Goal: Task Accomplishment & Management: Use online tool/utility

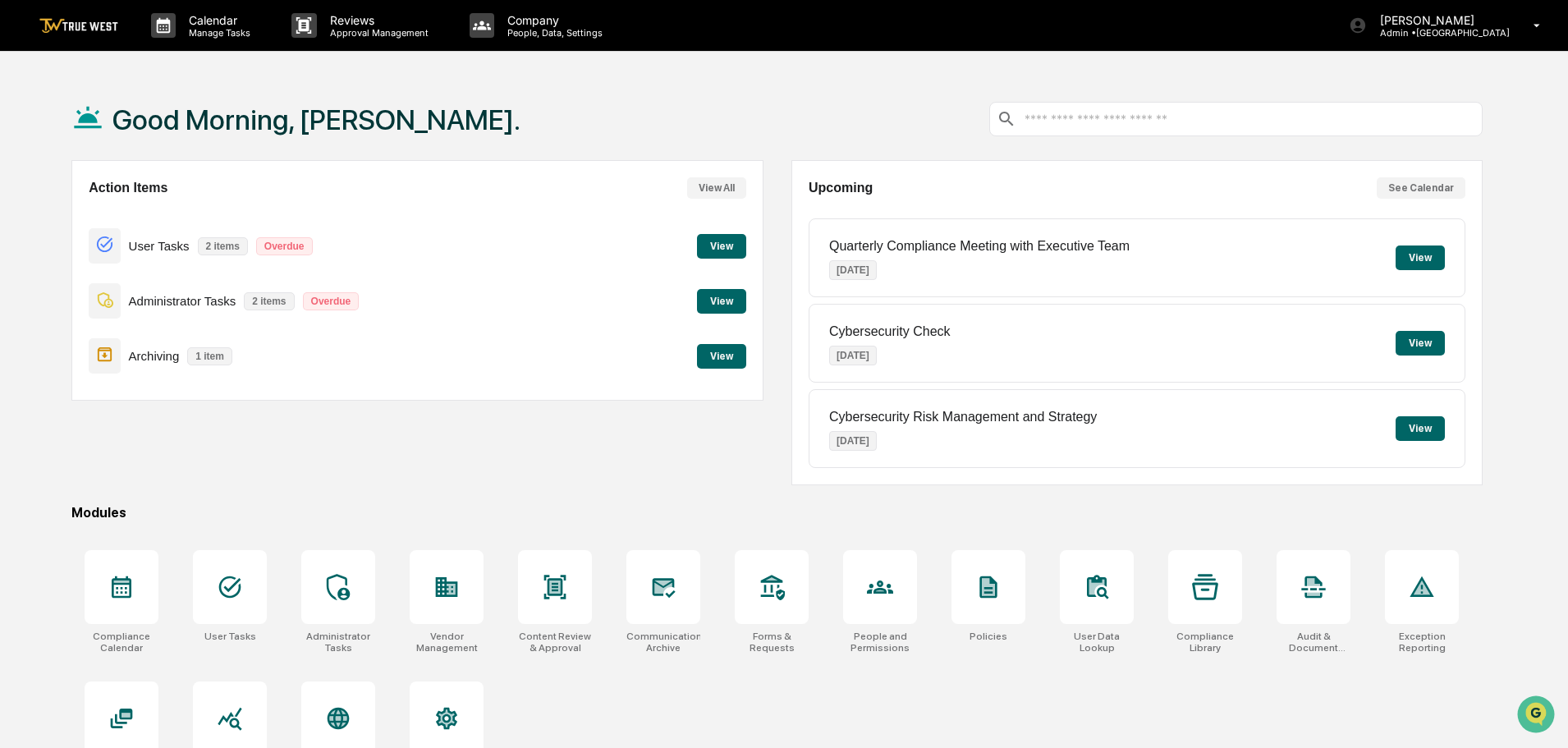
click at [721, 242] on button "View" at bounding box center [721, 246] width 50 height 24
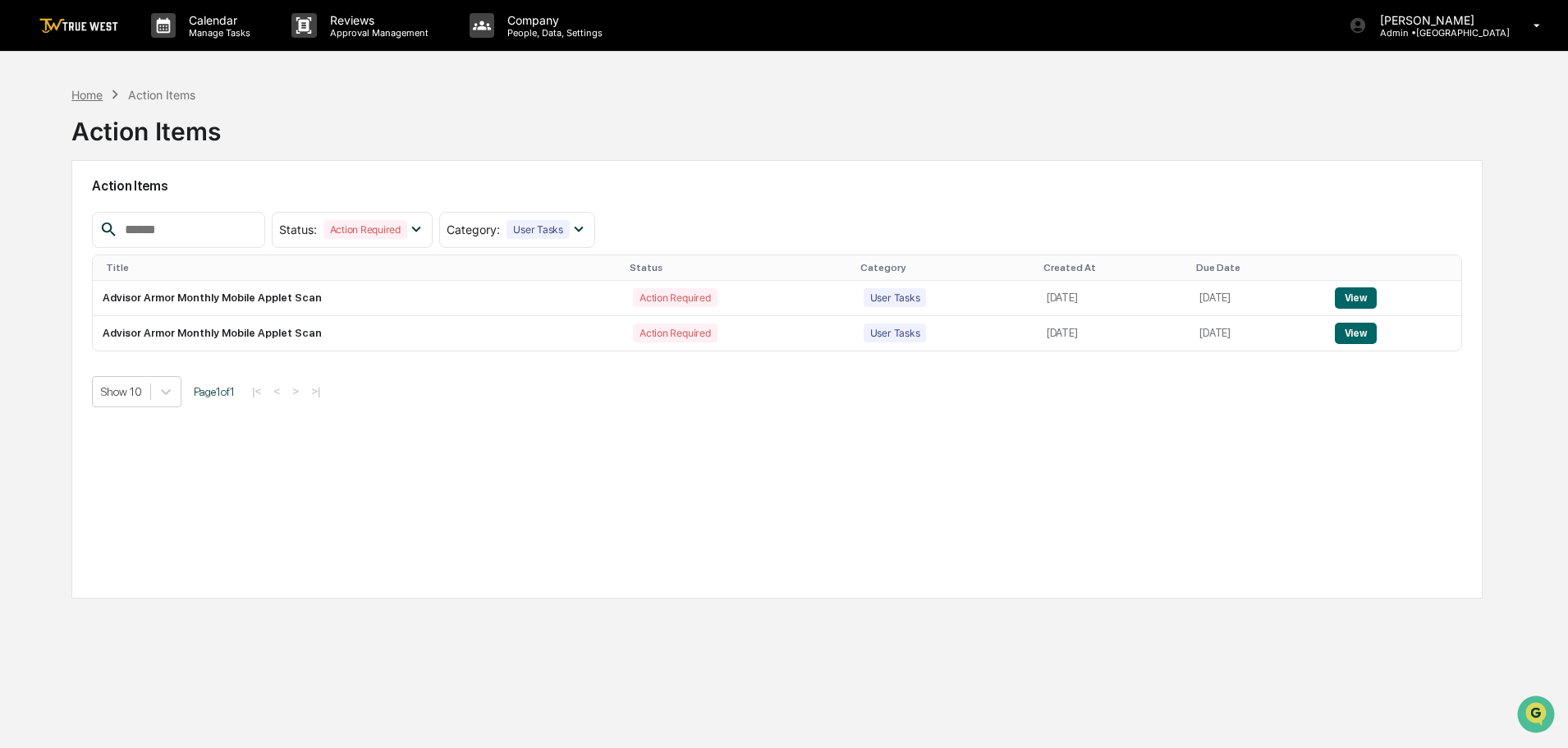
click at [93, 97] on div "Home" at bounding box center [87, 94] width 31 height 14
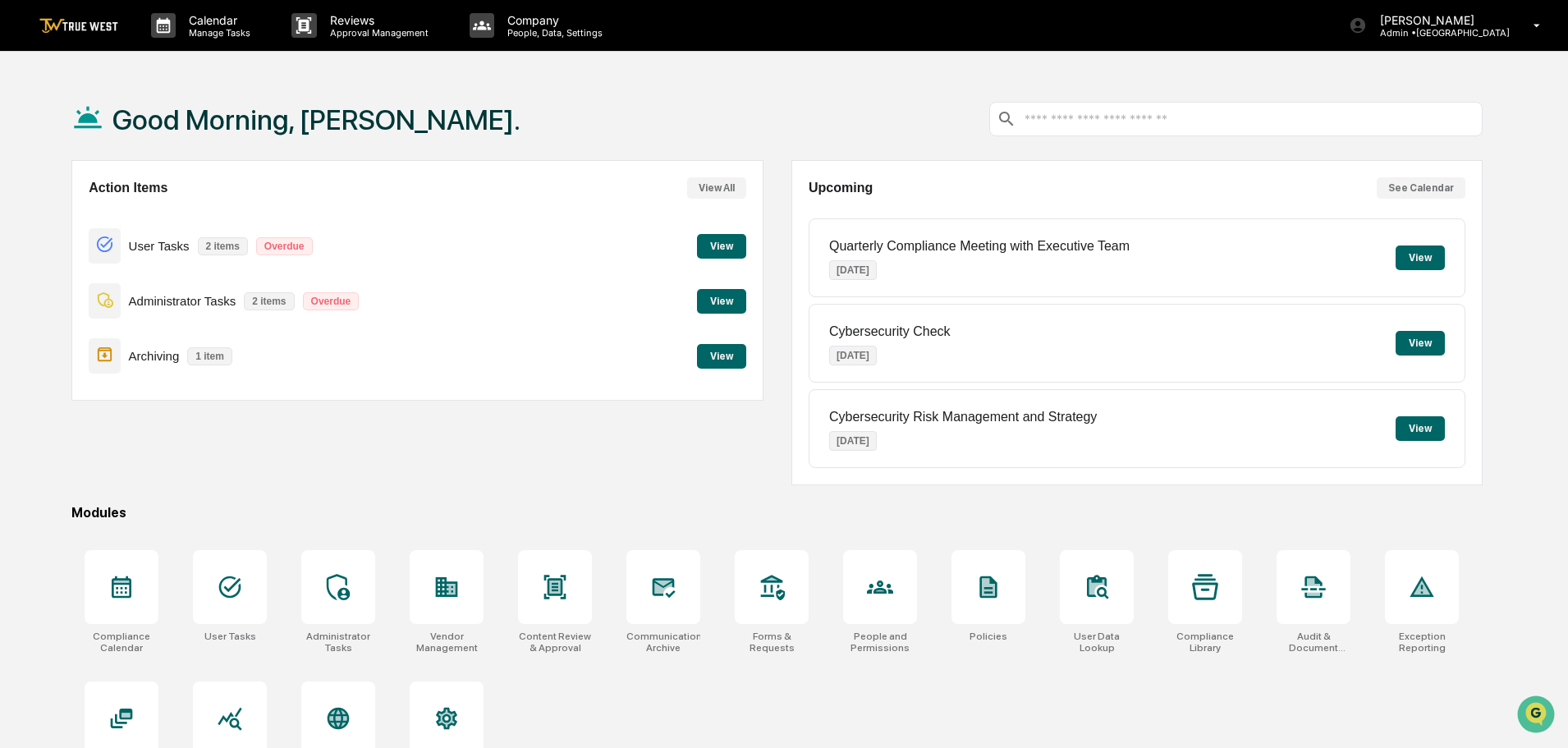
click at [720, 293] on button "View" at bounding box center [721, 300] width 50 height 24
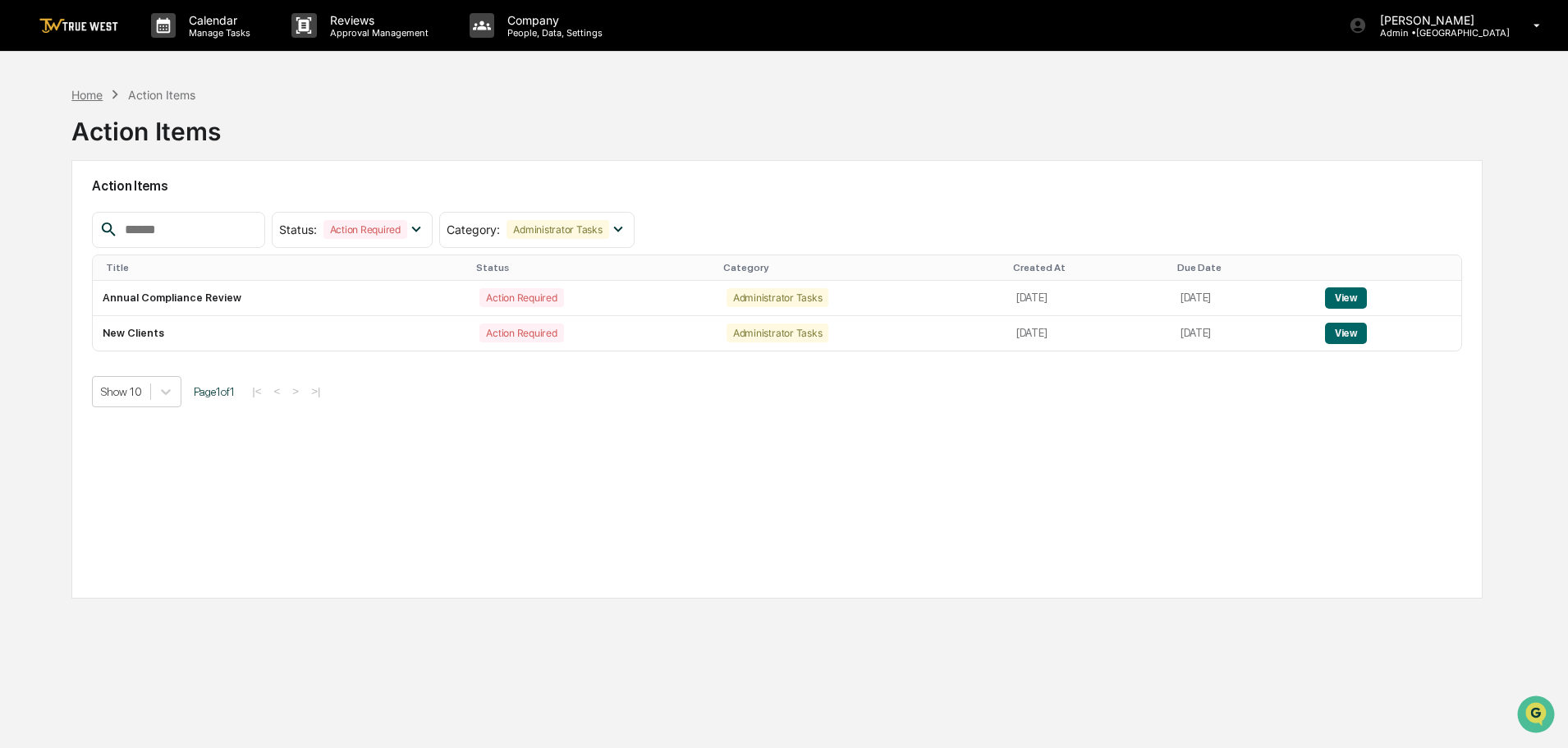
click at [85, 92] on div "Home" at bounding box center [87, 94] width 31 height 14
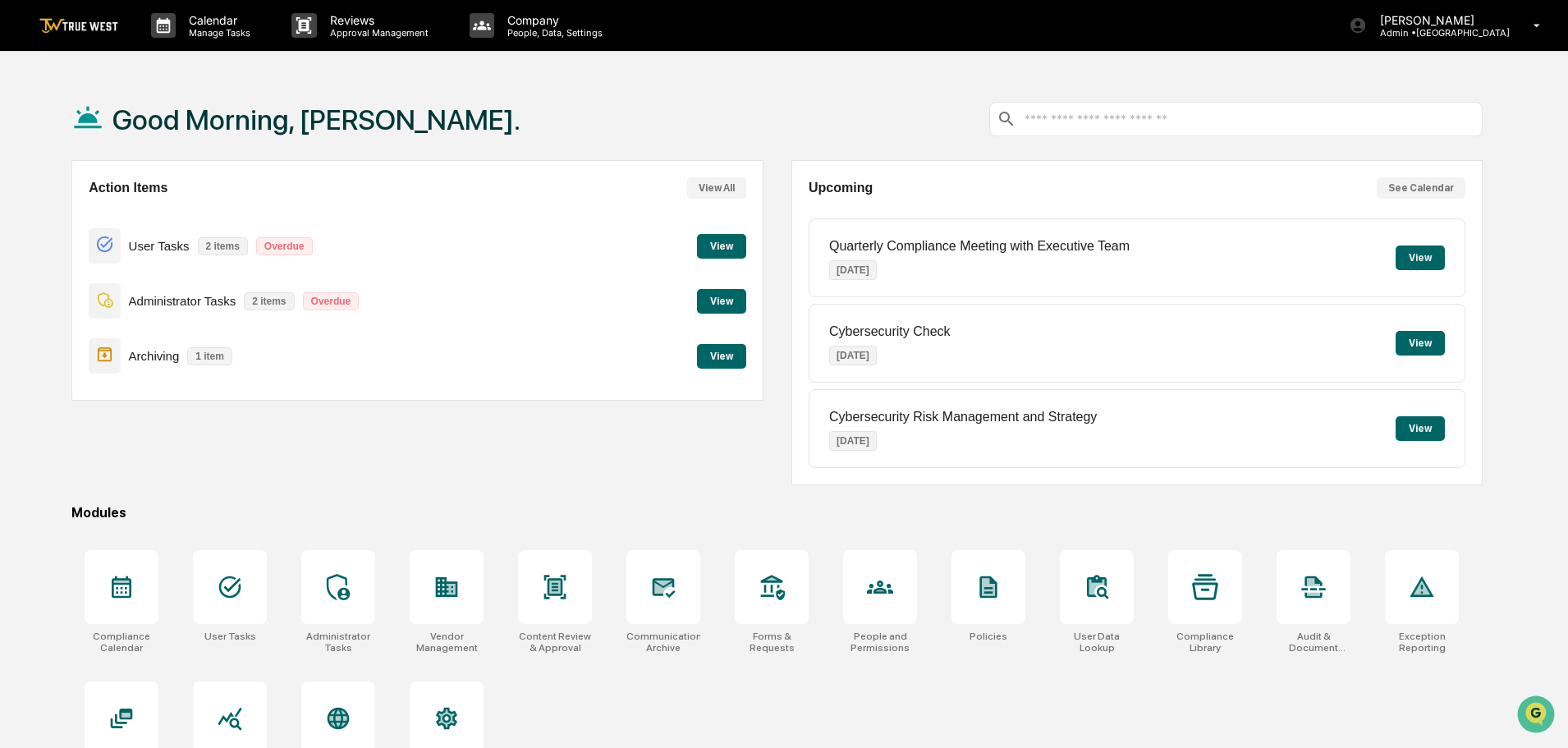
click at [732, 365] on button "View" at bounding box center [721, 356] width 50 height 24
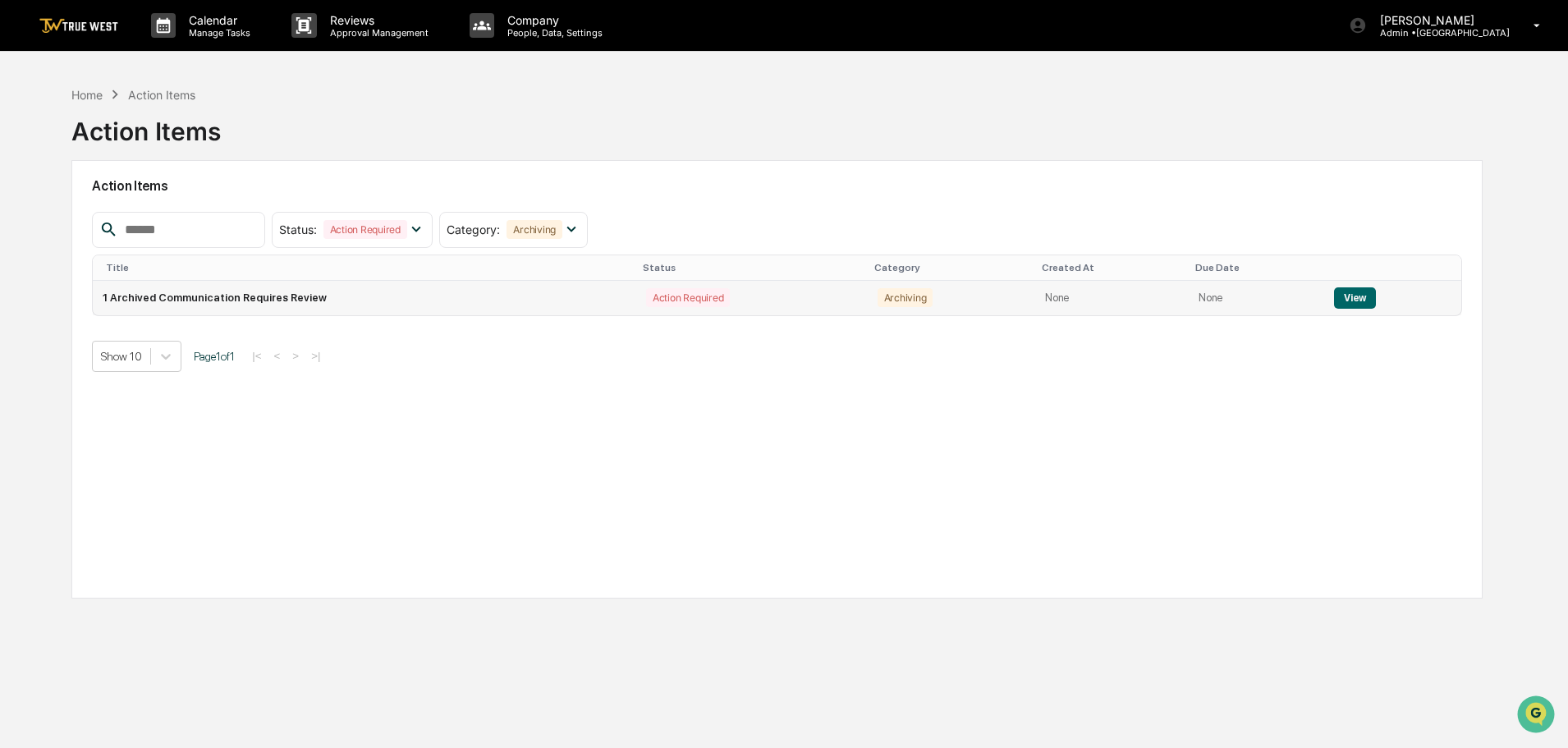
click at [1348, 290] on button "View" at bounding box center [1355, 297] width 42 height 21
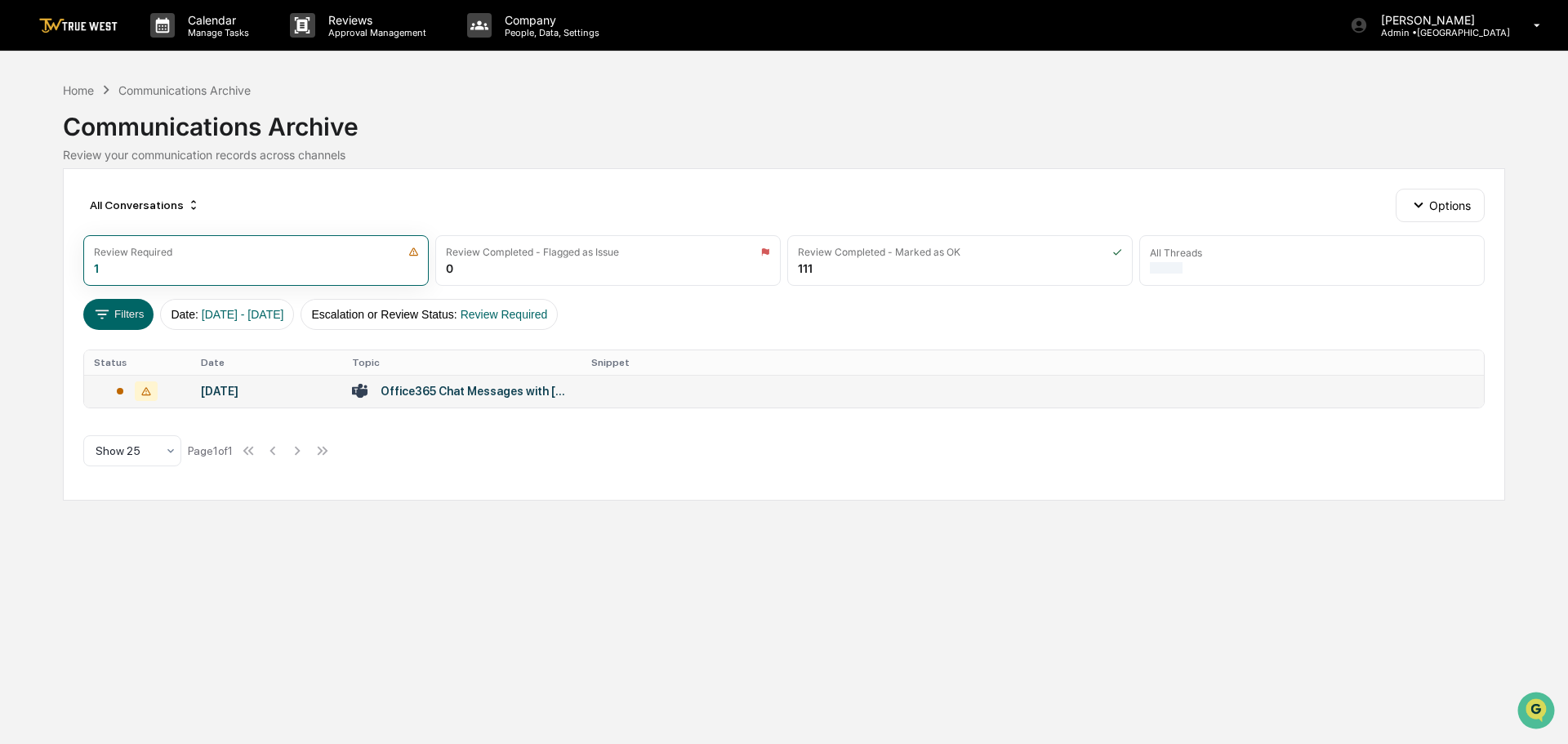
click at [481, 390] on div "Office365 Chat Messages with [PERSON_NAME], [PERSON_NAME] on [DATE]" at bounding box center [476, 391] width 191 height 13
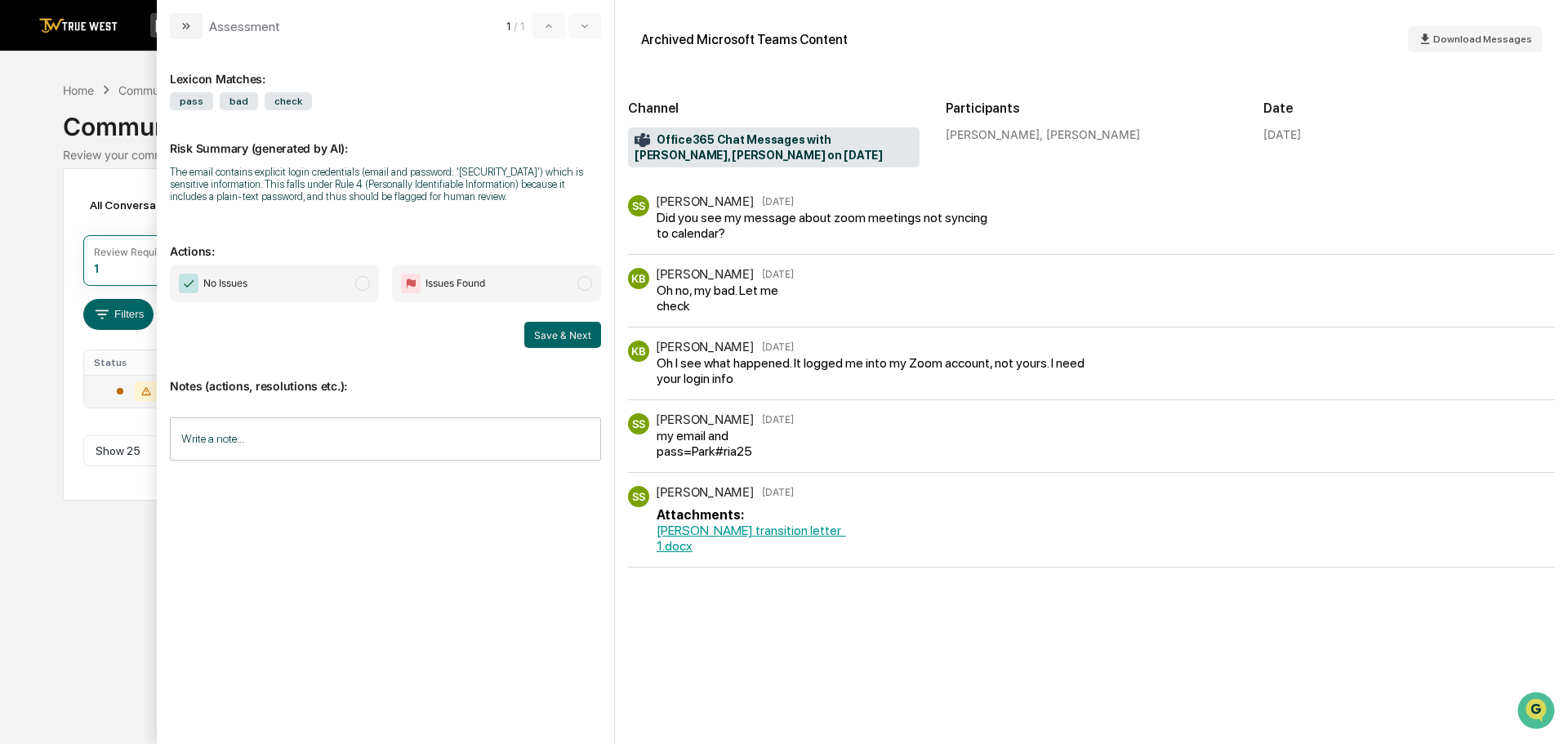
click at [358, 281] on span "modal" at bounding box center [362, 284] width 15 height 15
click at [559, 331] on button "Save & Next" at bounding box center [563, 334] width 77 height 26
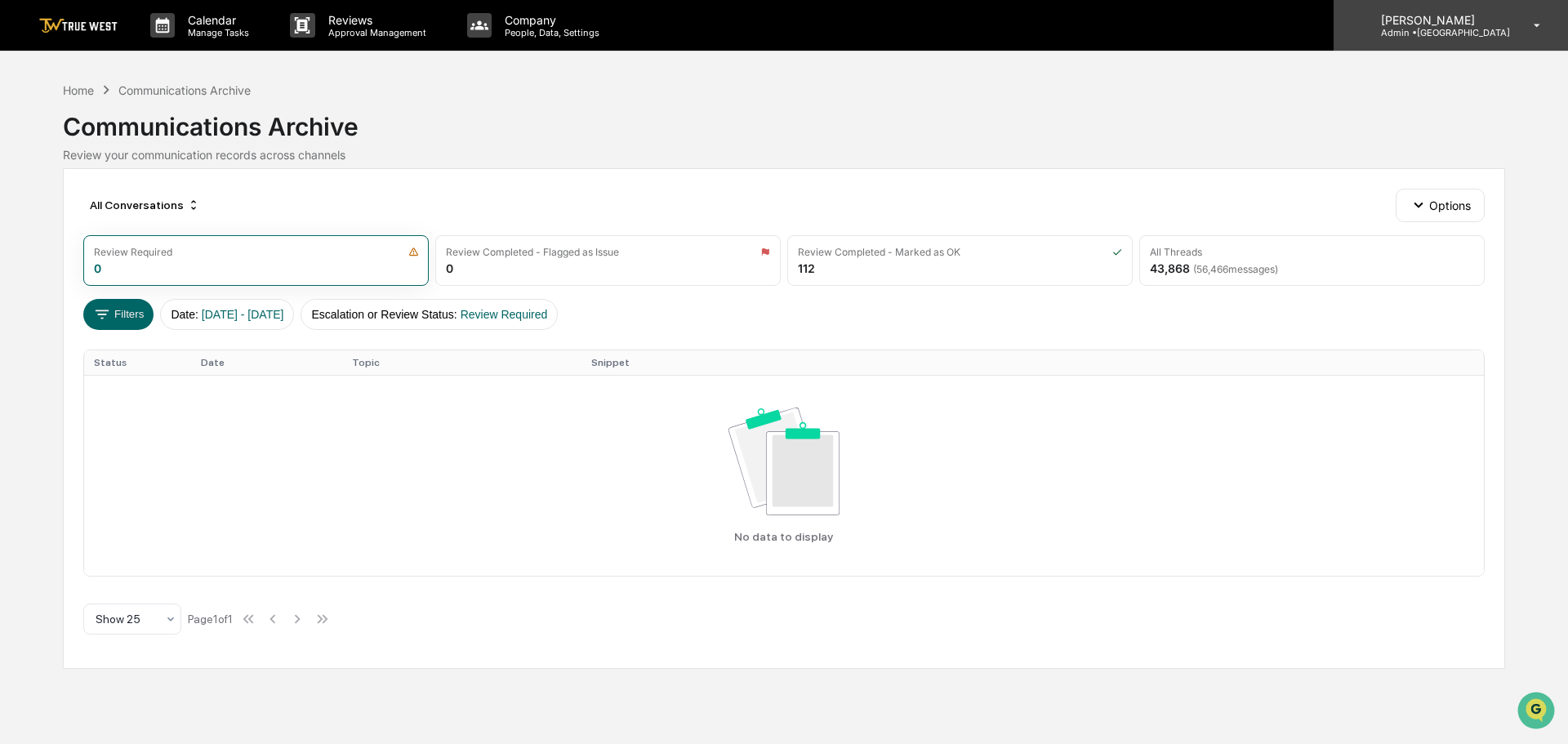
click at [1471, 30] on p "Admin • [GEOGRAPHIC_DATA]" at bounding box center [1439, 33] width 142 height 12
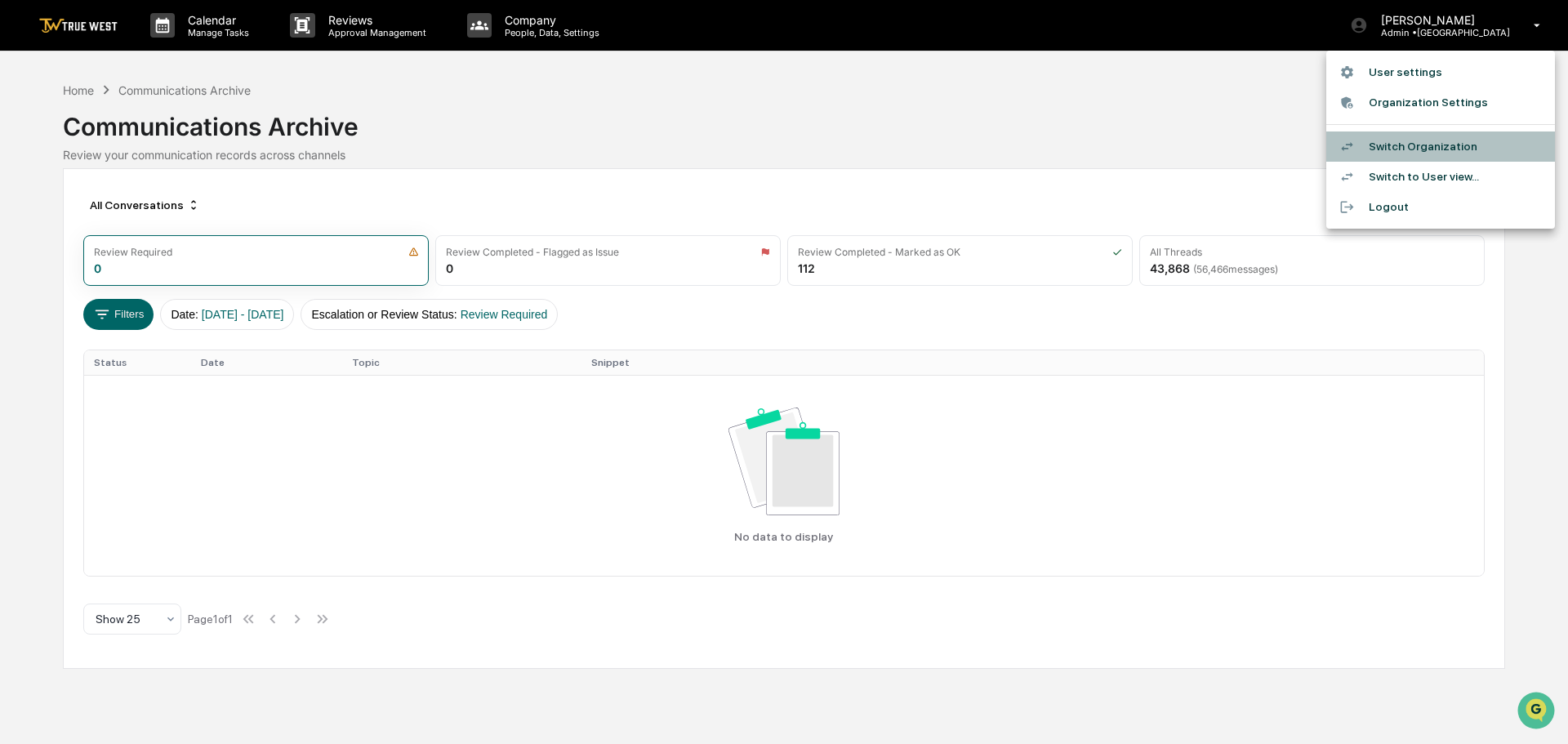
click at [1427, 148] on li "Switch Organization" at bounding box center [1440, 146] width 229 height 30
